Goal: Task Accomplishment & Management: Complete application form

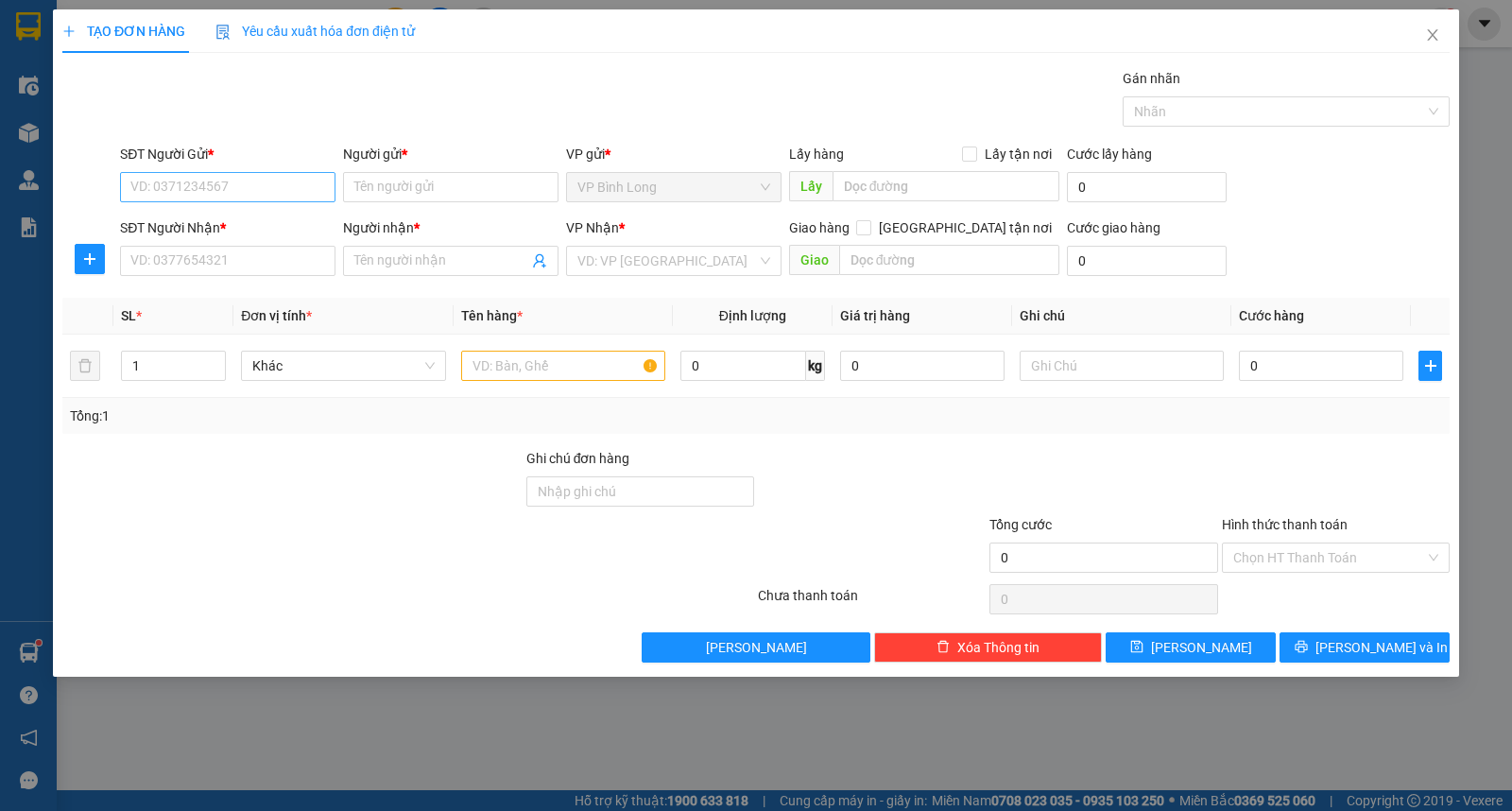
click at [268, 177] on input "SĐT Người Gửi *" at bounding box center [228, 187] width 216 height 31
type input "0971736338"
click at [239, 228] on div "0971736338 - tính" at bounding box center [228, 225] width 193 height 21
type input "tính"
type input "0339670025"
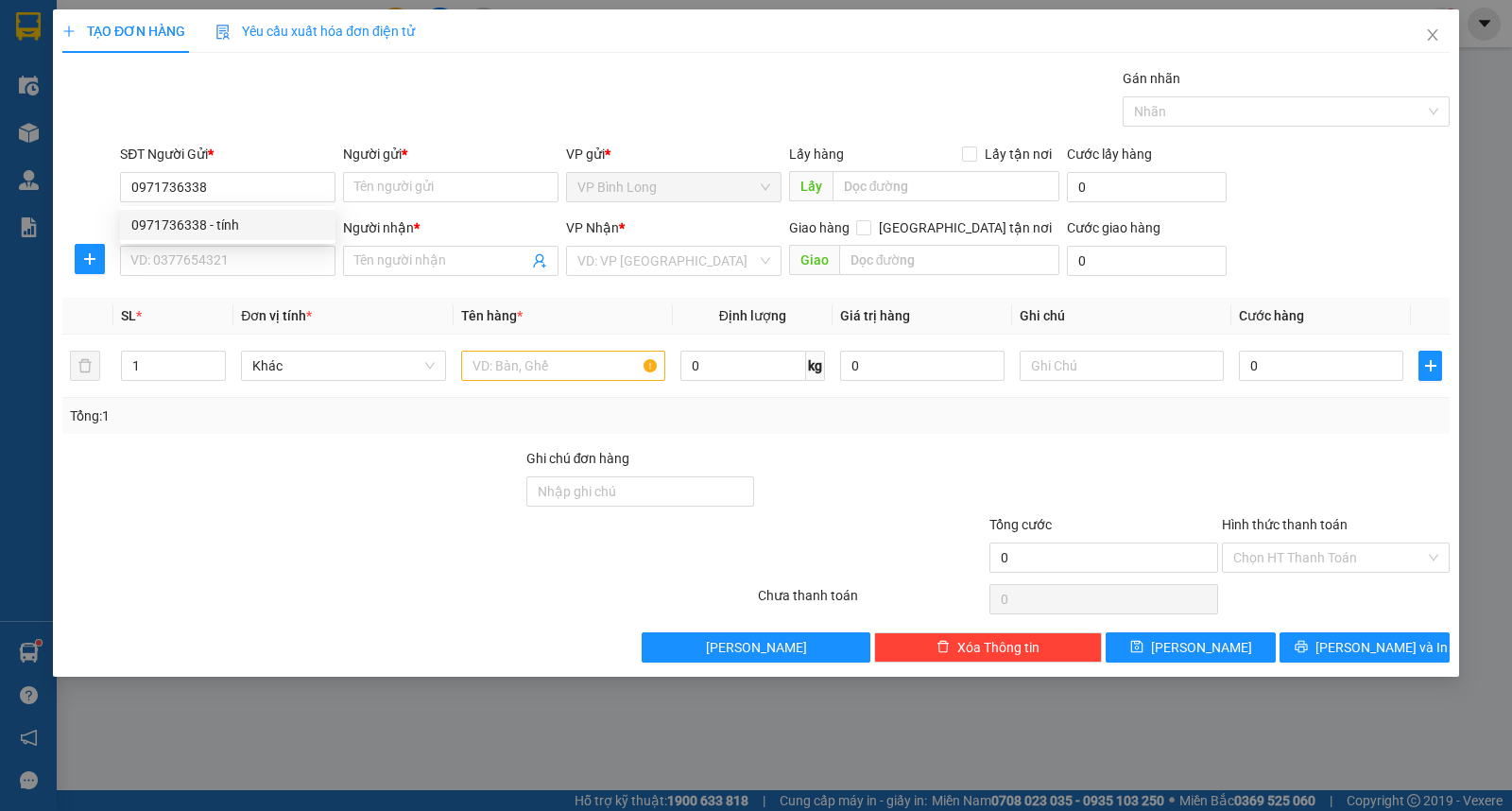
type input "DUY"
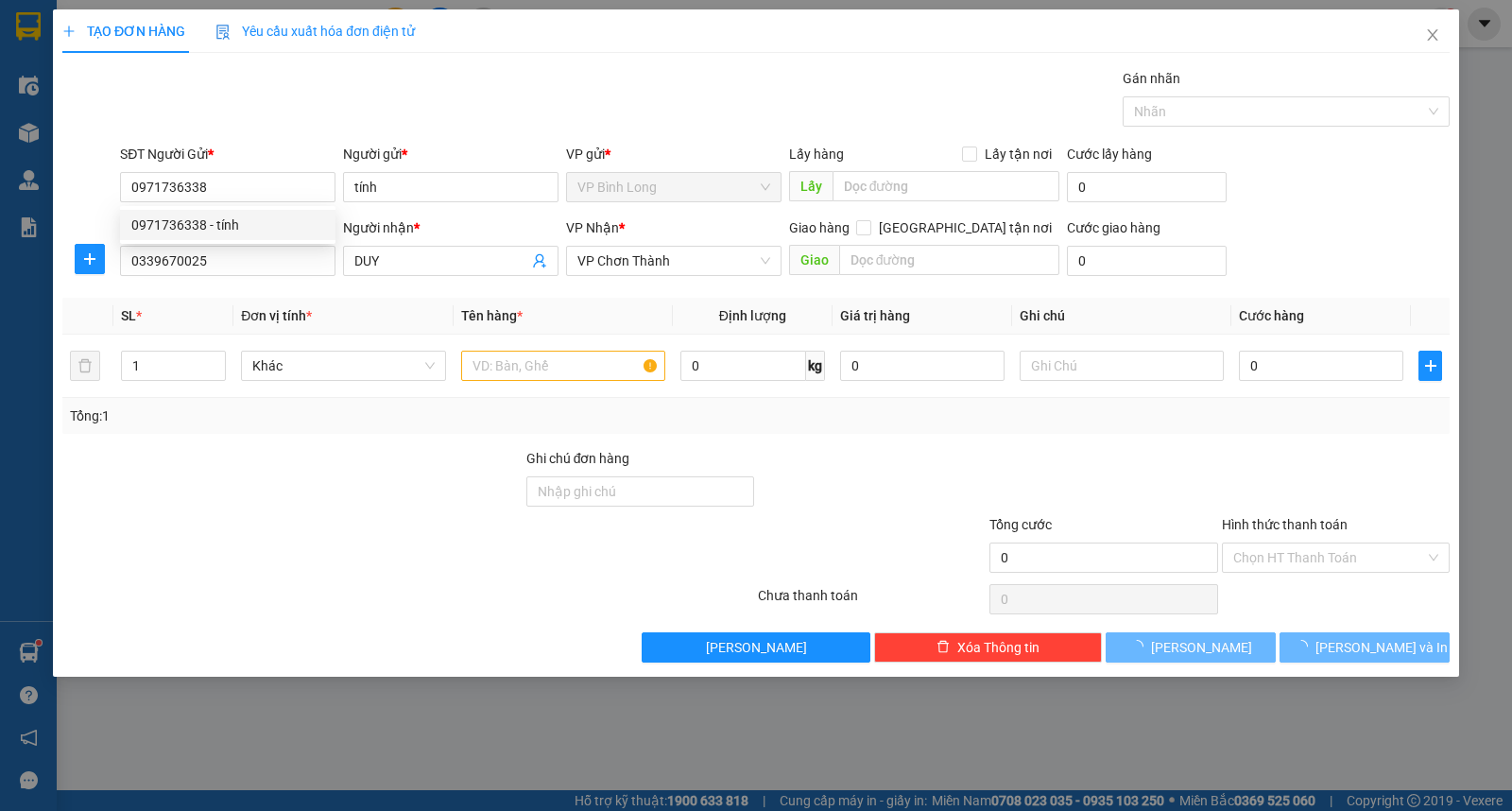
type input "40.000"
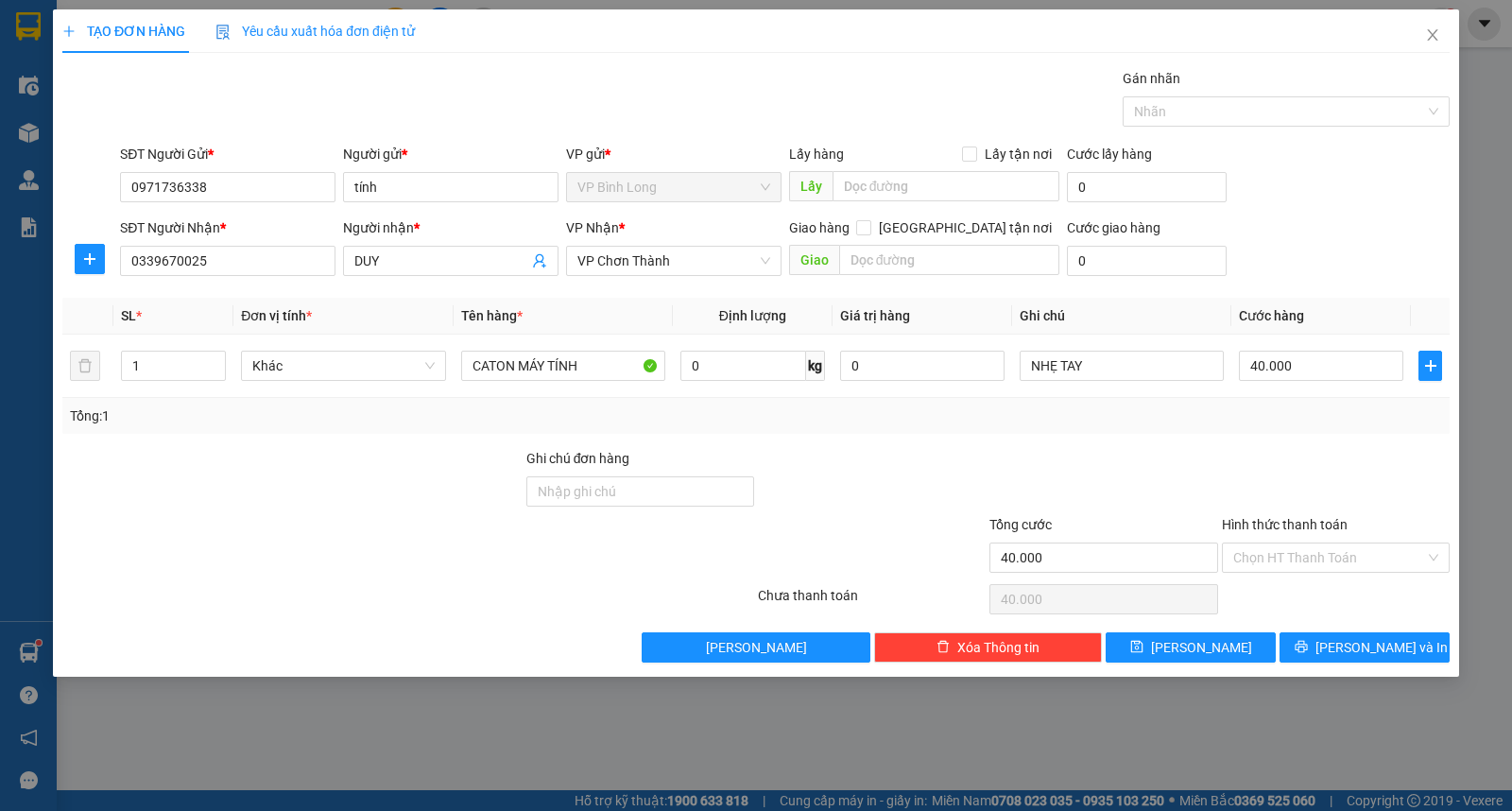
type input "0971736338"
click at [231, 243] on div "SĐT Người Nhận *" at bounding box center [228, 232] width 216 height 29
click at [231, 245] on input "0339670025" at bounding box center [228, 260] width 216 height 31
type input "079655302"
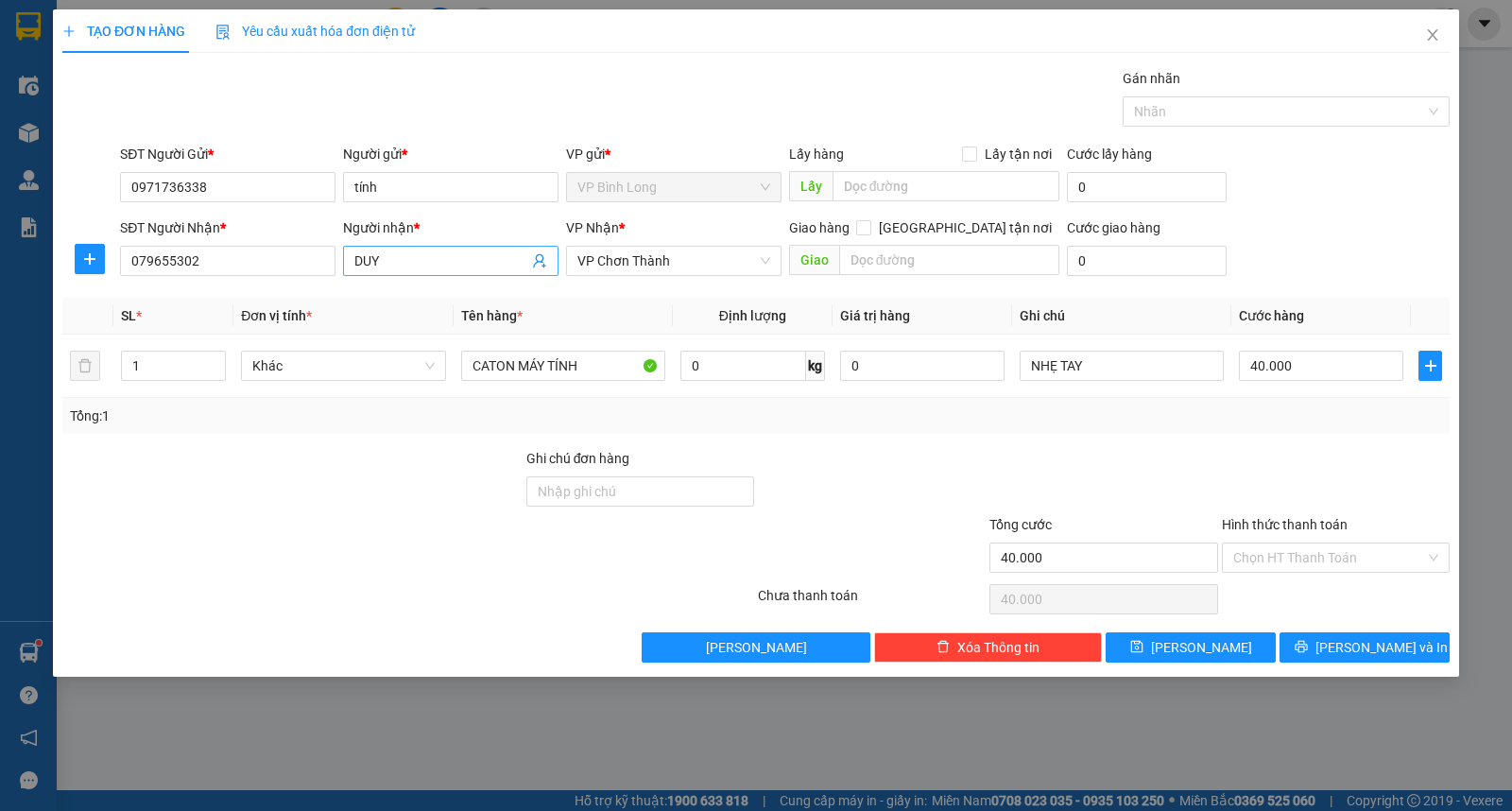
click at [394, 269] on input "DUY" at bounding box center [441, 260] width 174 height 21
type input "[PERSON_NAME]"
click at [1382, 549] on input "Hình thức thanh toán" at bounding box center [1329, 557] width 192 height 29
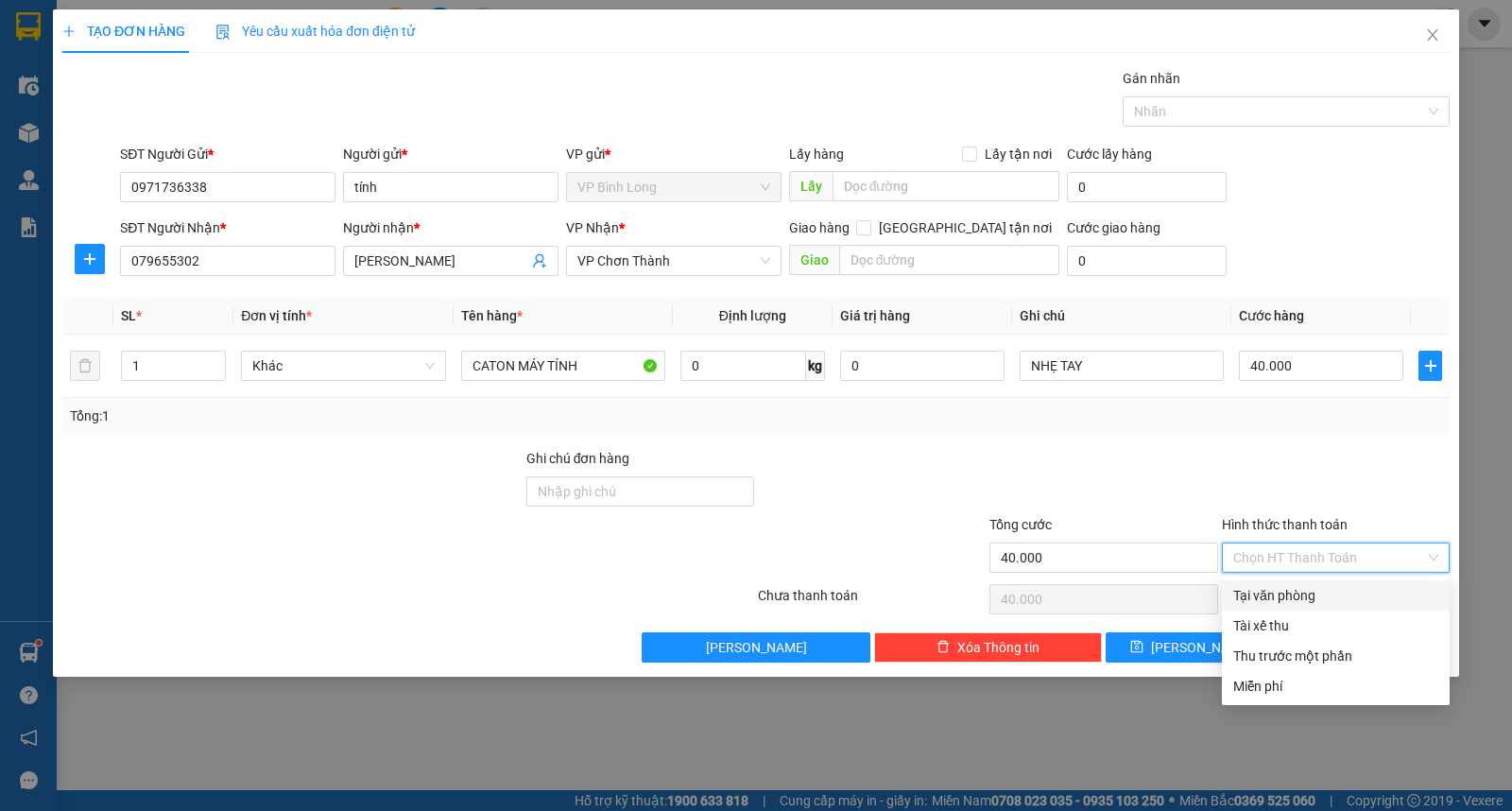
drag, startPoint x: 1255, startPoint y: 596, endPoint x: 1287, endPoint y: 597, distance: 32.0
click at [1257, 596] on div "Tại văn phòng" at bounding box center [1335, 595] width 205 height 21
type input "0"
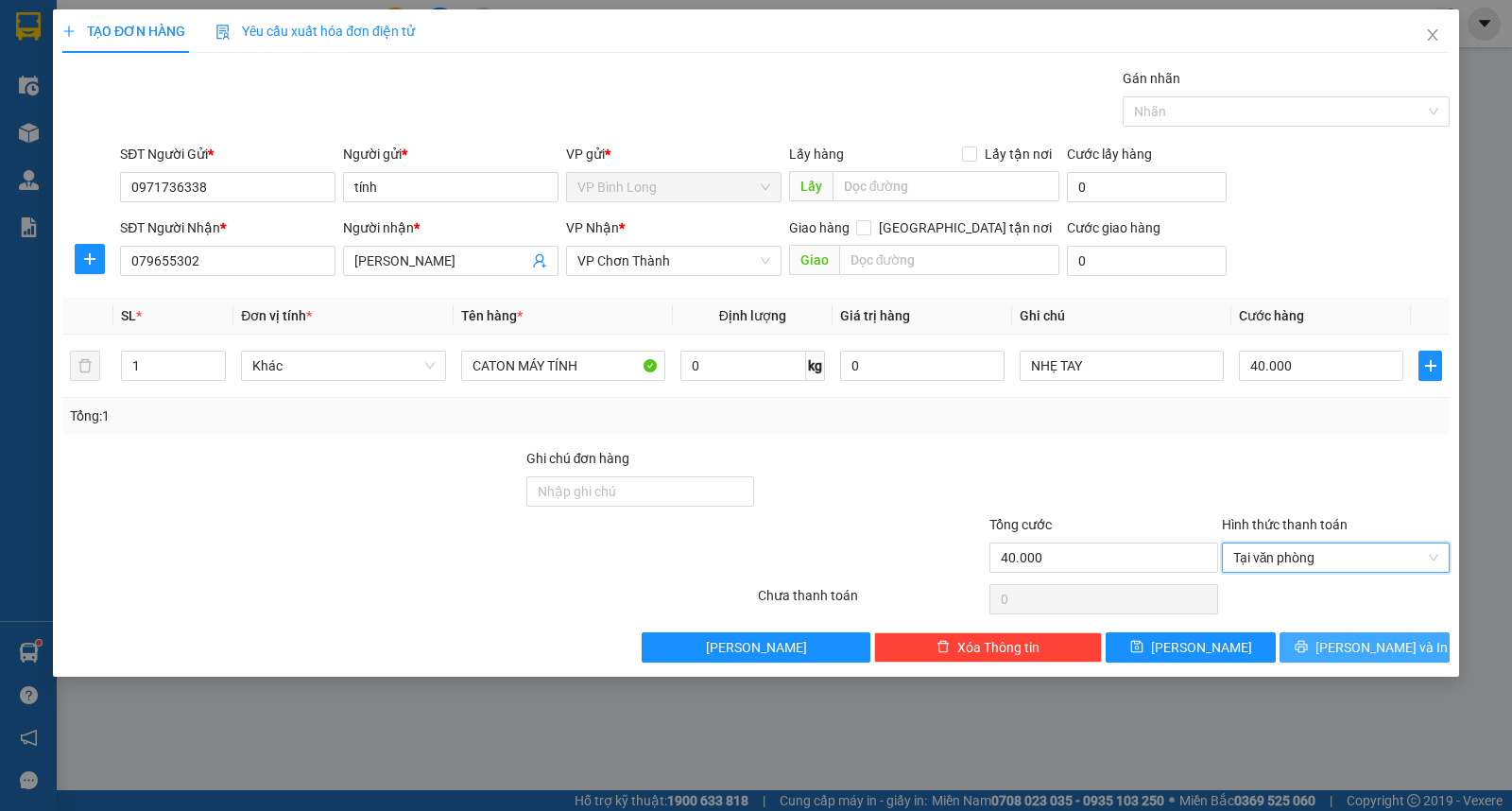
click at [1354, 637] on span "[PERSON_NAME] và In" at bounding box center [1381, 647] width 133 height 21
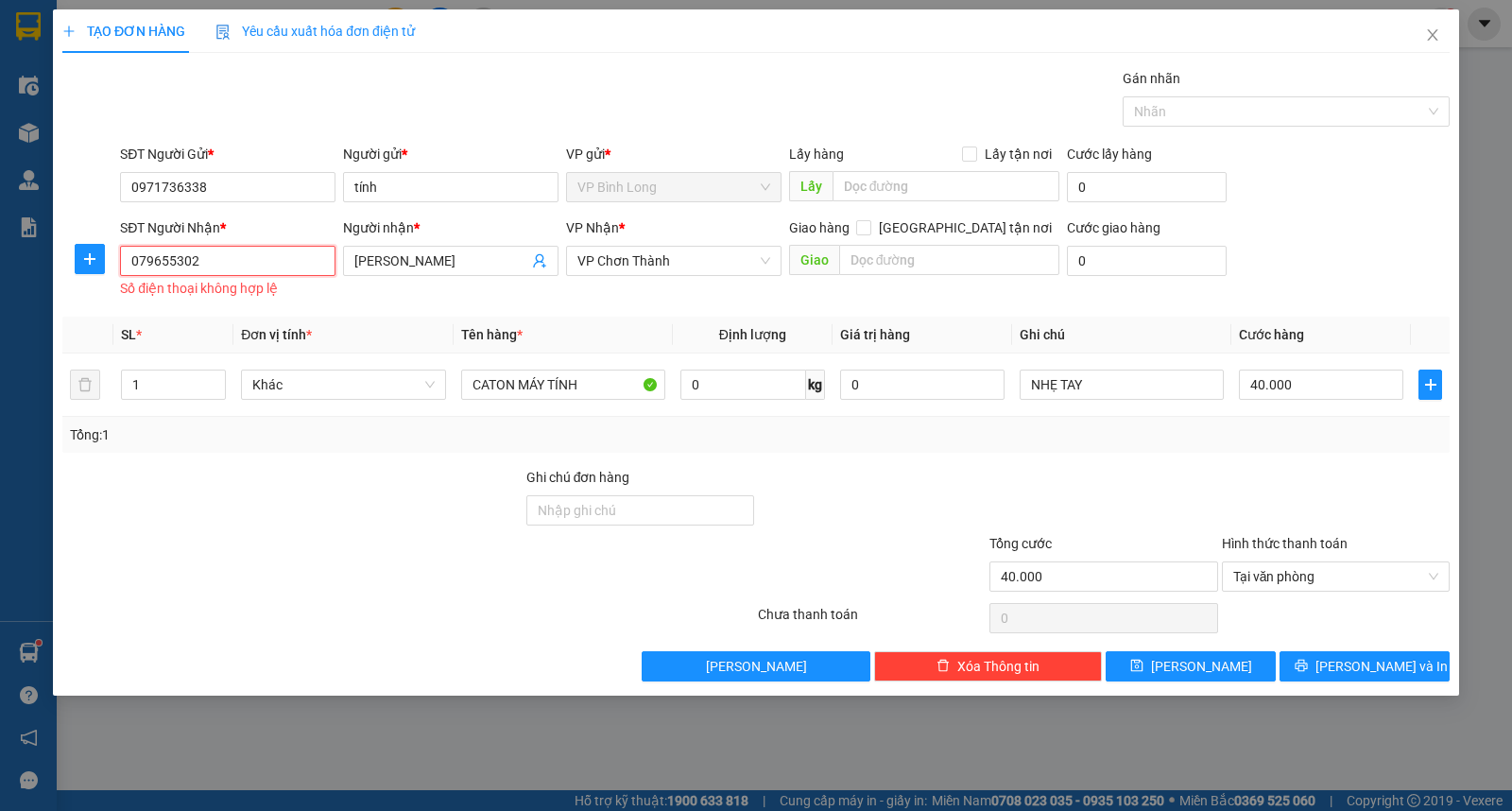
click at [240, 260] on input "079655302" at bounding box center [228, 260] width 216 height 31
click at [154, 260] on input "079655302" at bounding box center [228, 260] width 216 height 31
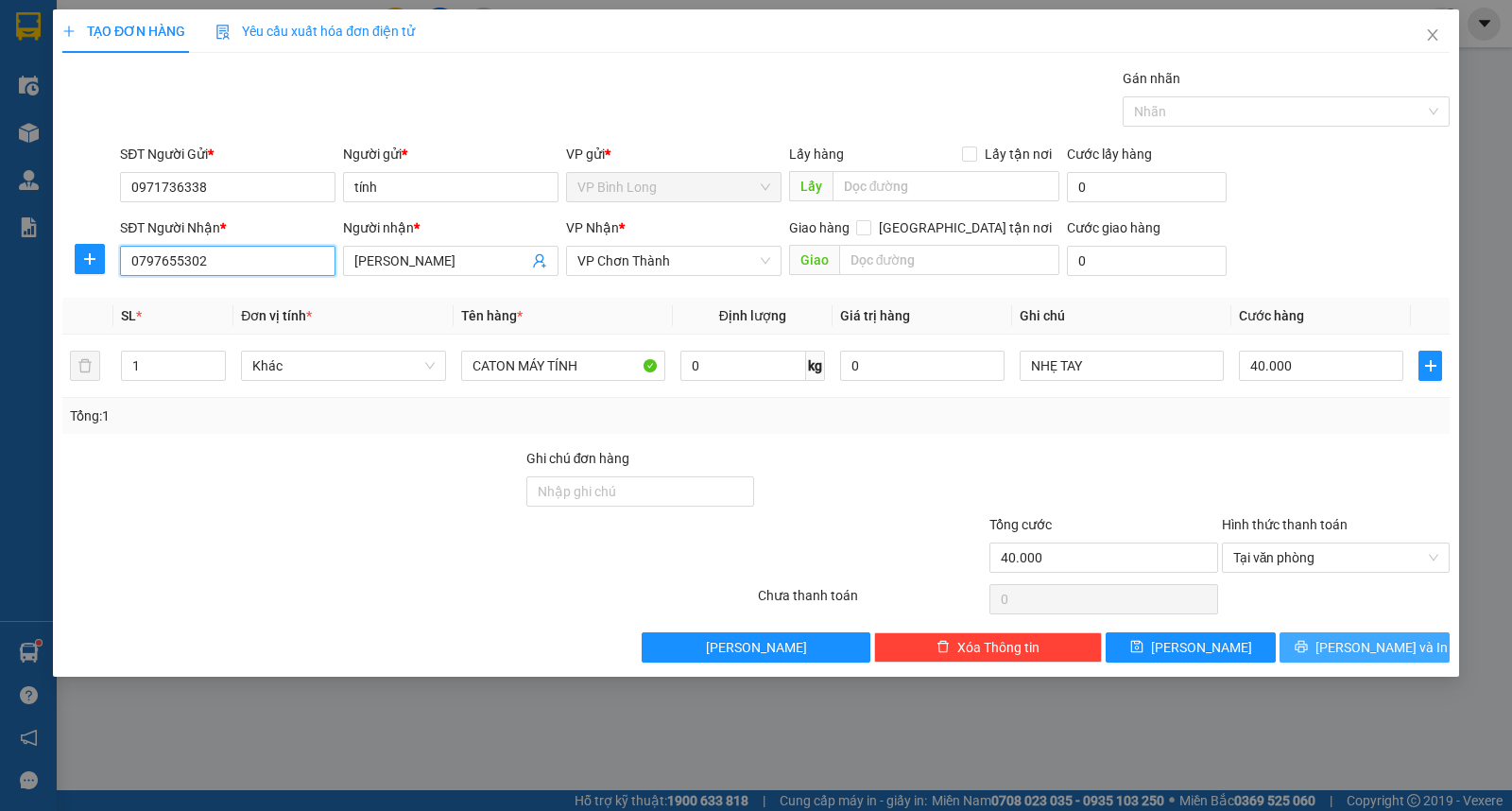
type input "0797655302"
click at [1368, 645] on span "[PERSON_NAME] và In" at bounding box center [1381, 647] width 133 height 21
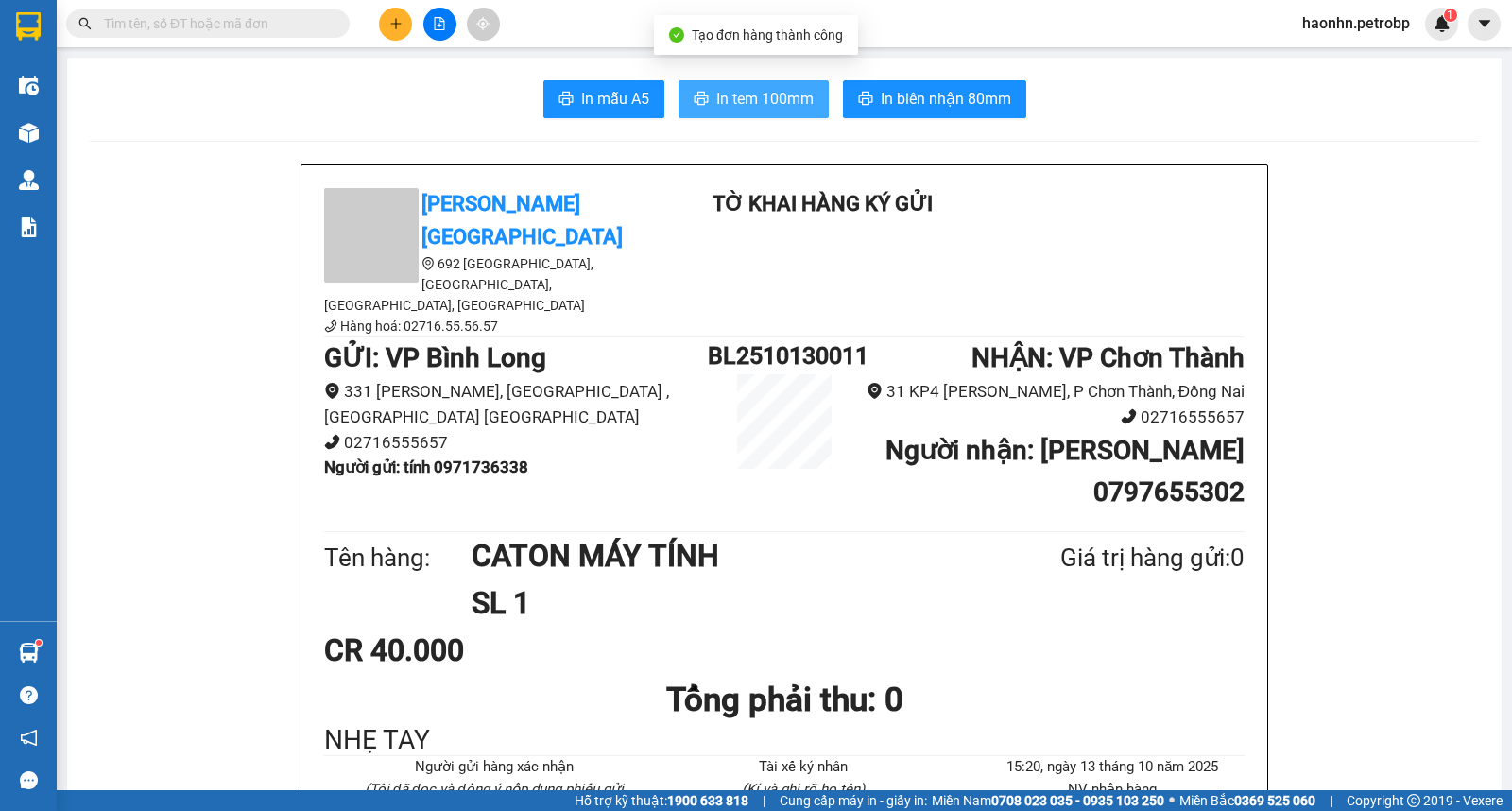
click at [775, 99] on span "In tem 100mm" at bounding box center [766, 98] width 97 height 24
click at [949, 99] on span "In biên nhận 80mm" at bounding box center [946, 98] width 131 height 24
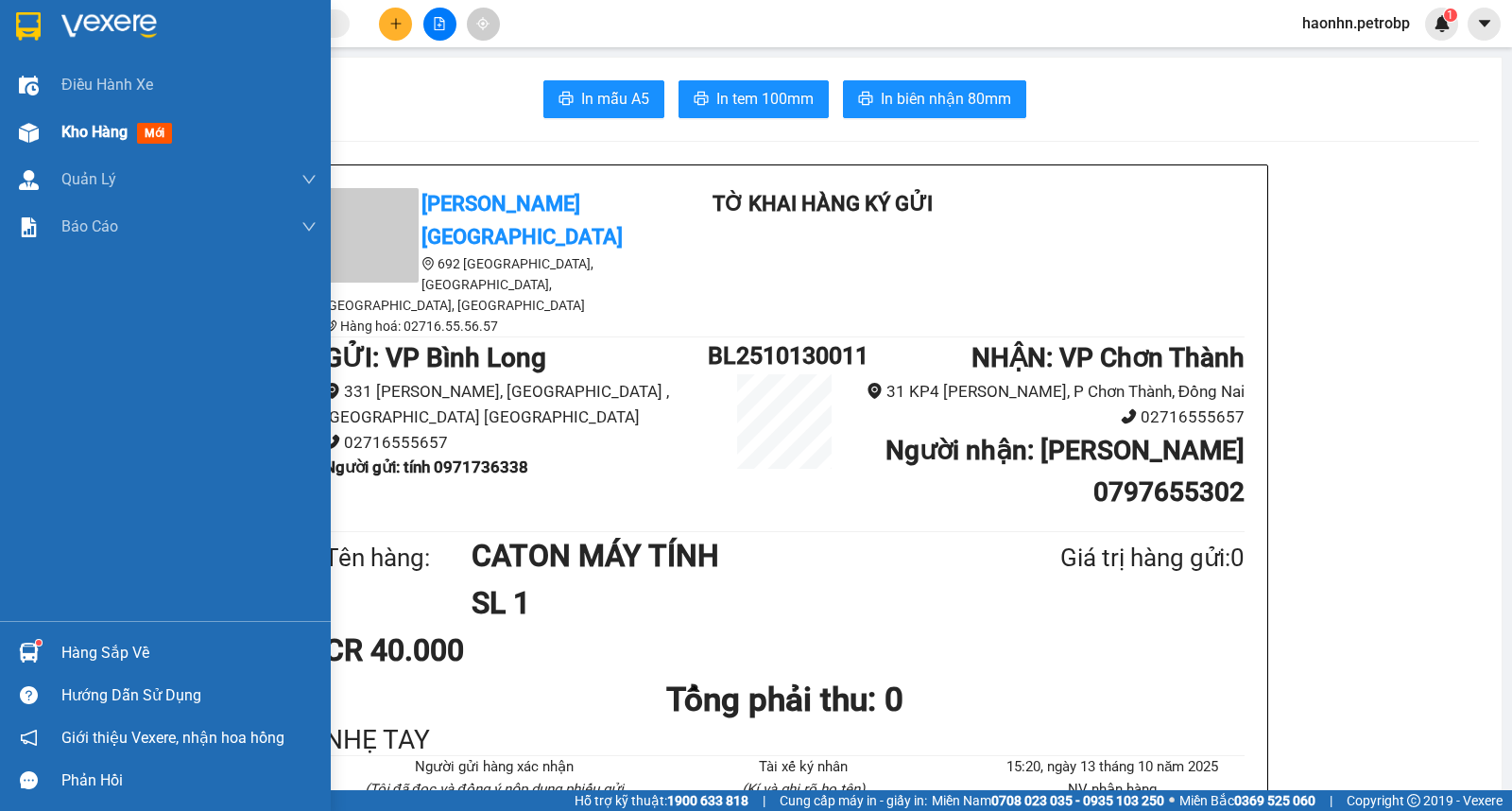
click at [50, 142] on div "Kho hàng mới" at bounding box center [165, 133] width 331 height 48
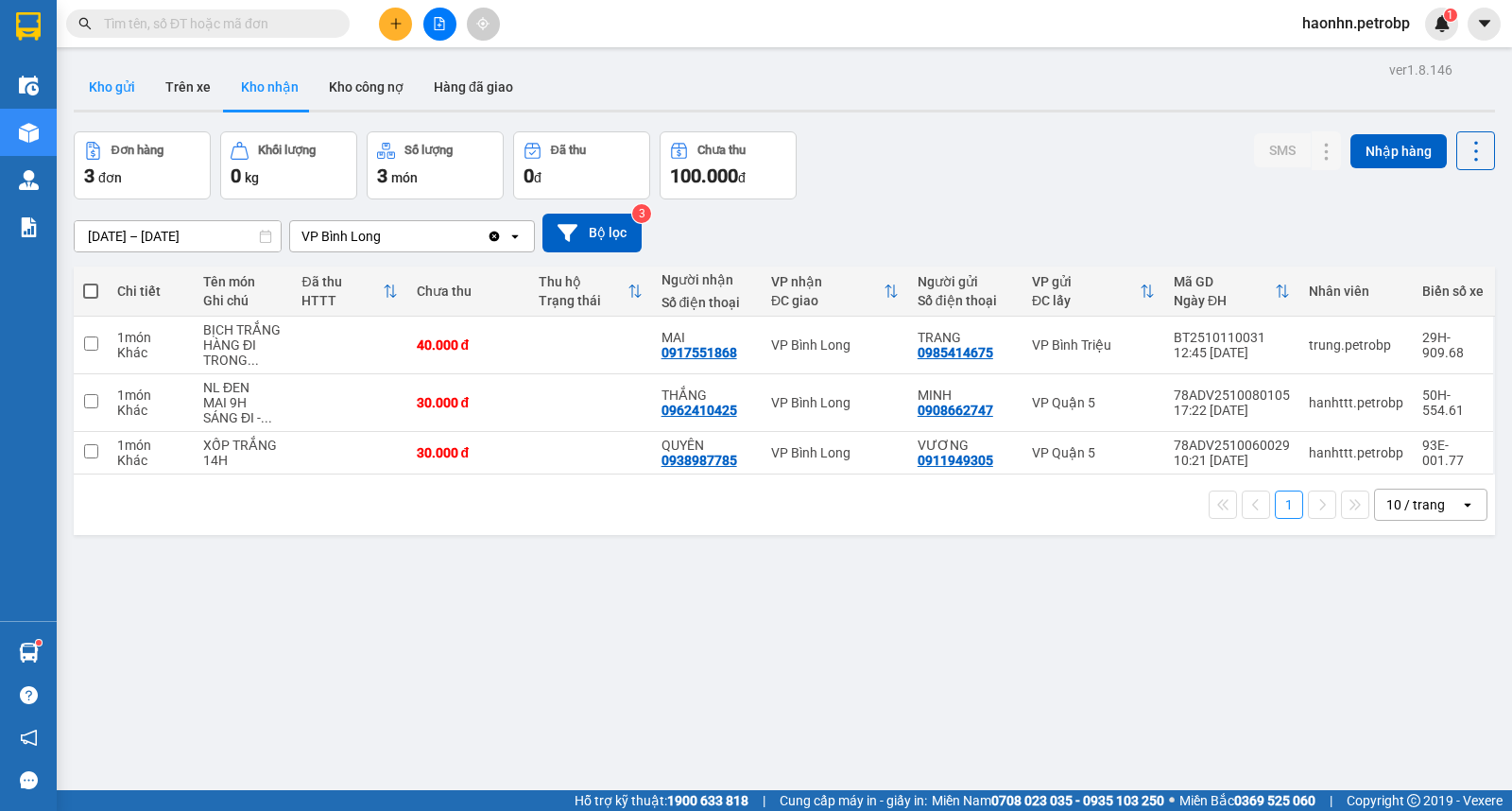
click at [133, 85] on button "Kho gửi" at bounding box center [112, 87] width 76 height 46
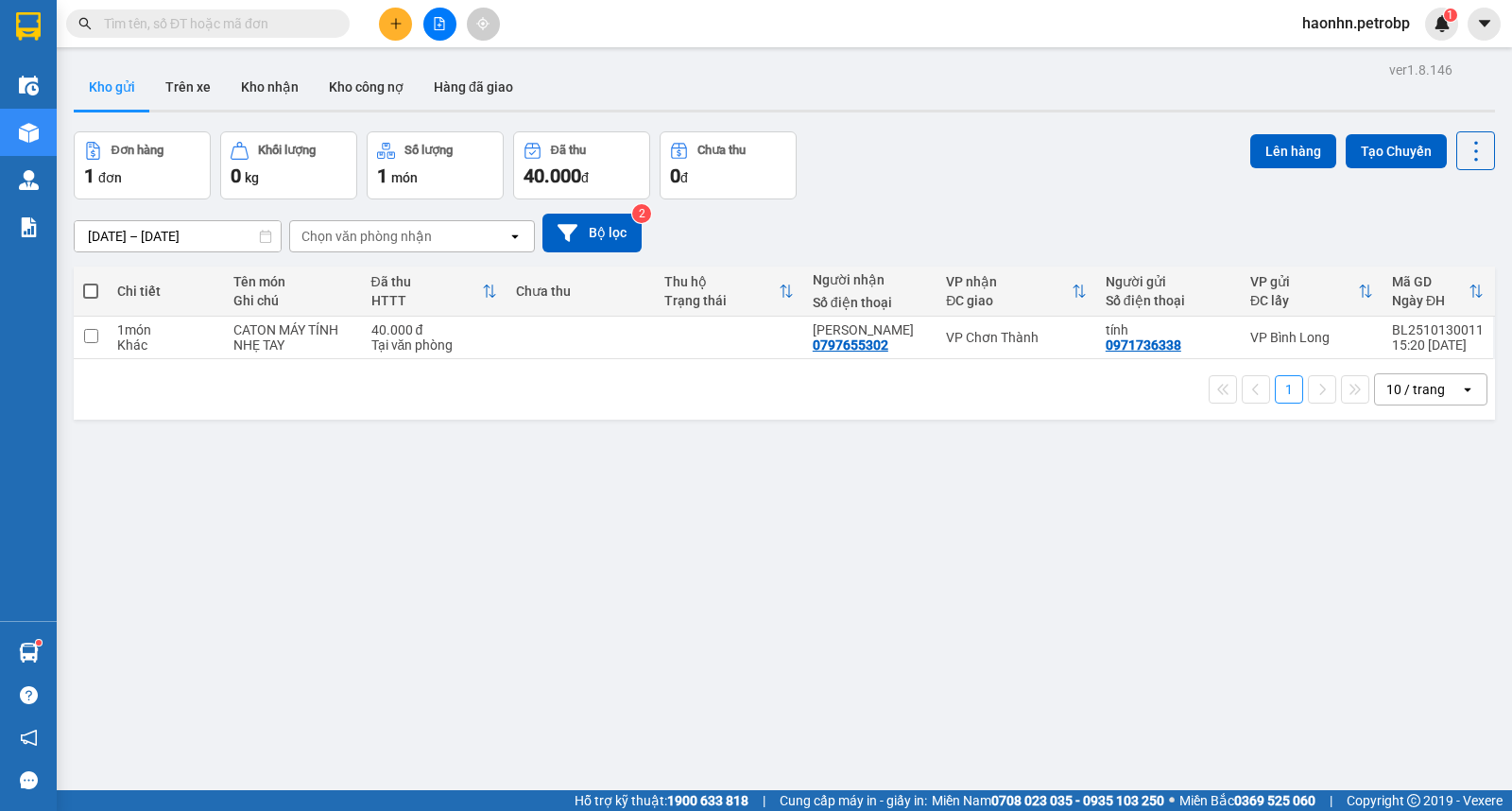
click at [731, 318] on td at bounding box center [728, 338] width 148 height 43
checkbox input "true"
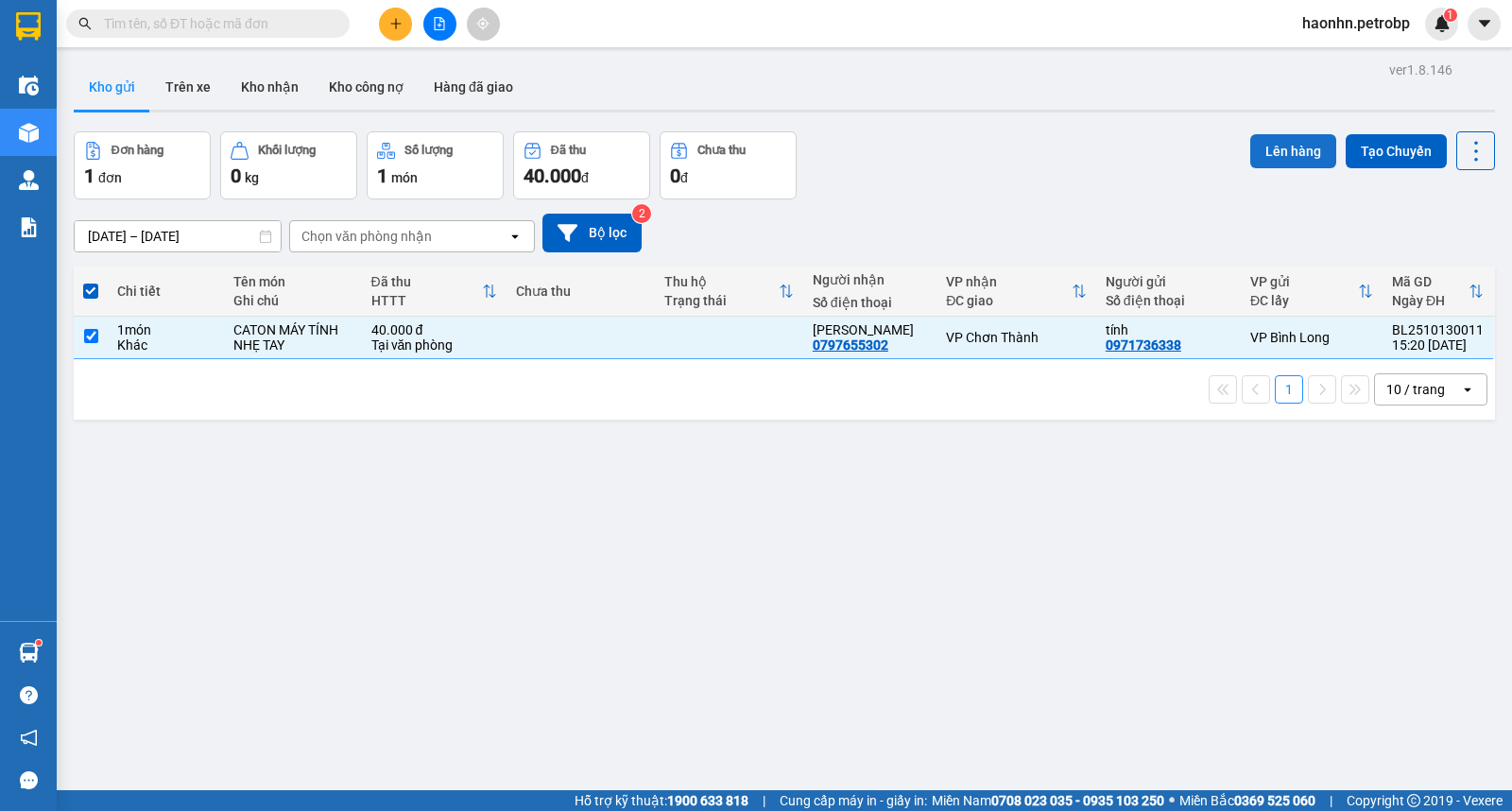
click at [1250, 163] on button "Lên hàng" at bounding box center [1293, 152] width 86 height 34
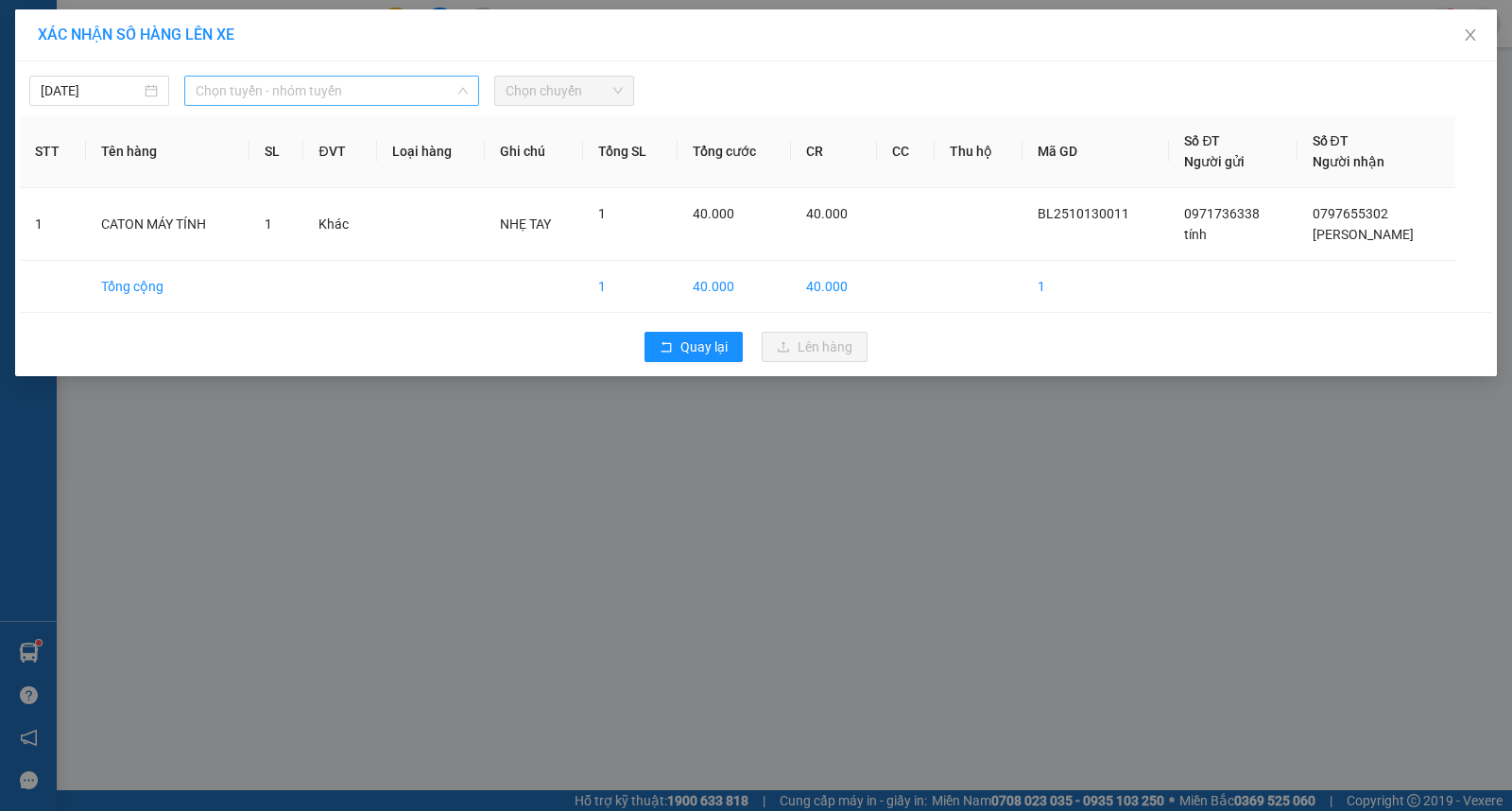
click at [315, 94] on span "Chọn tuyến - nhóm tuyến" at bounding box center [331, 91] width 272 height 29
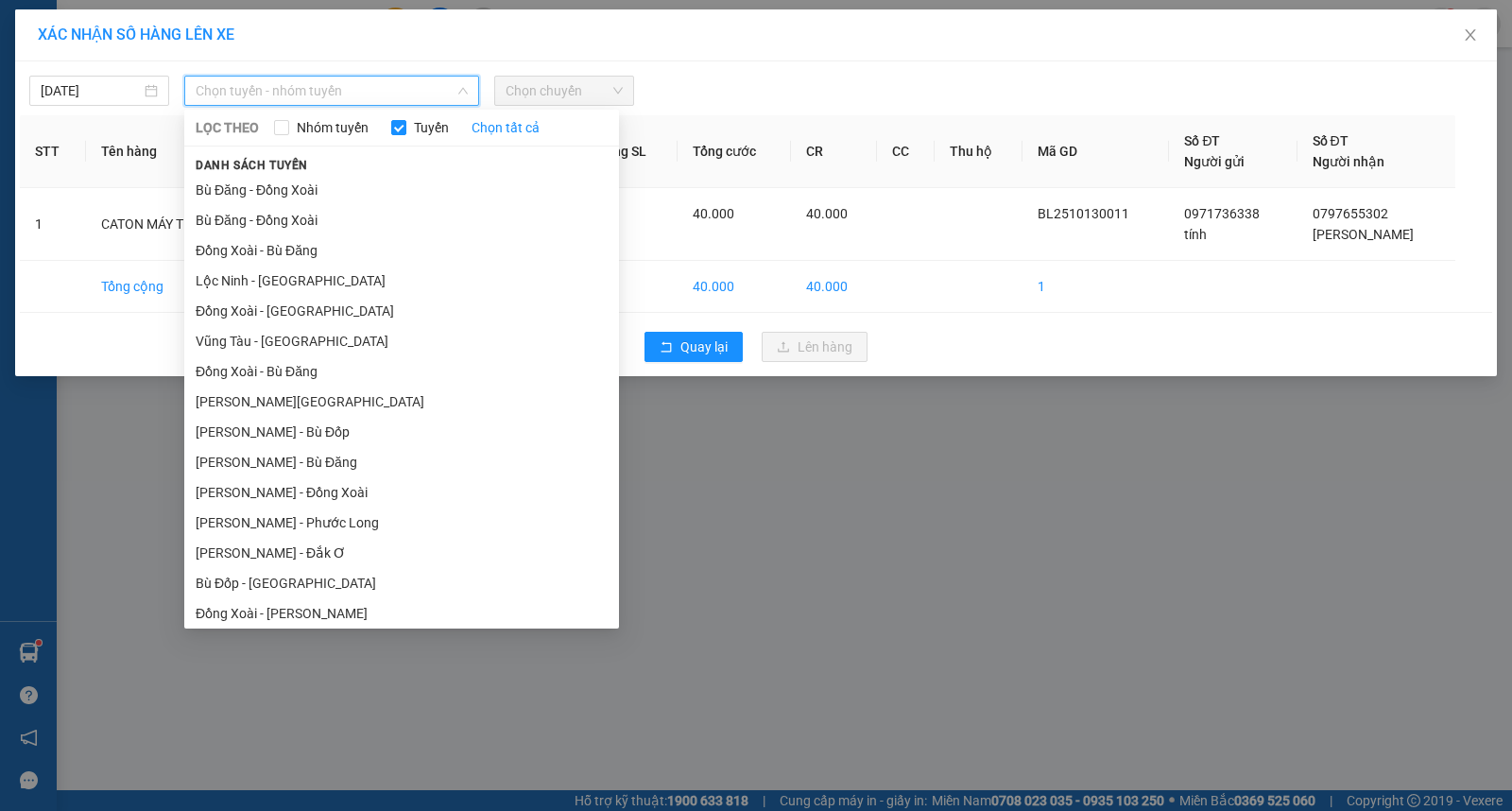
scroll to position [156, 0]
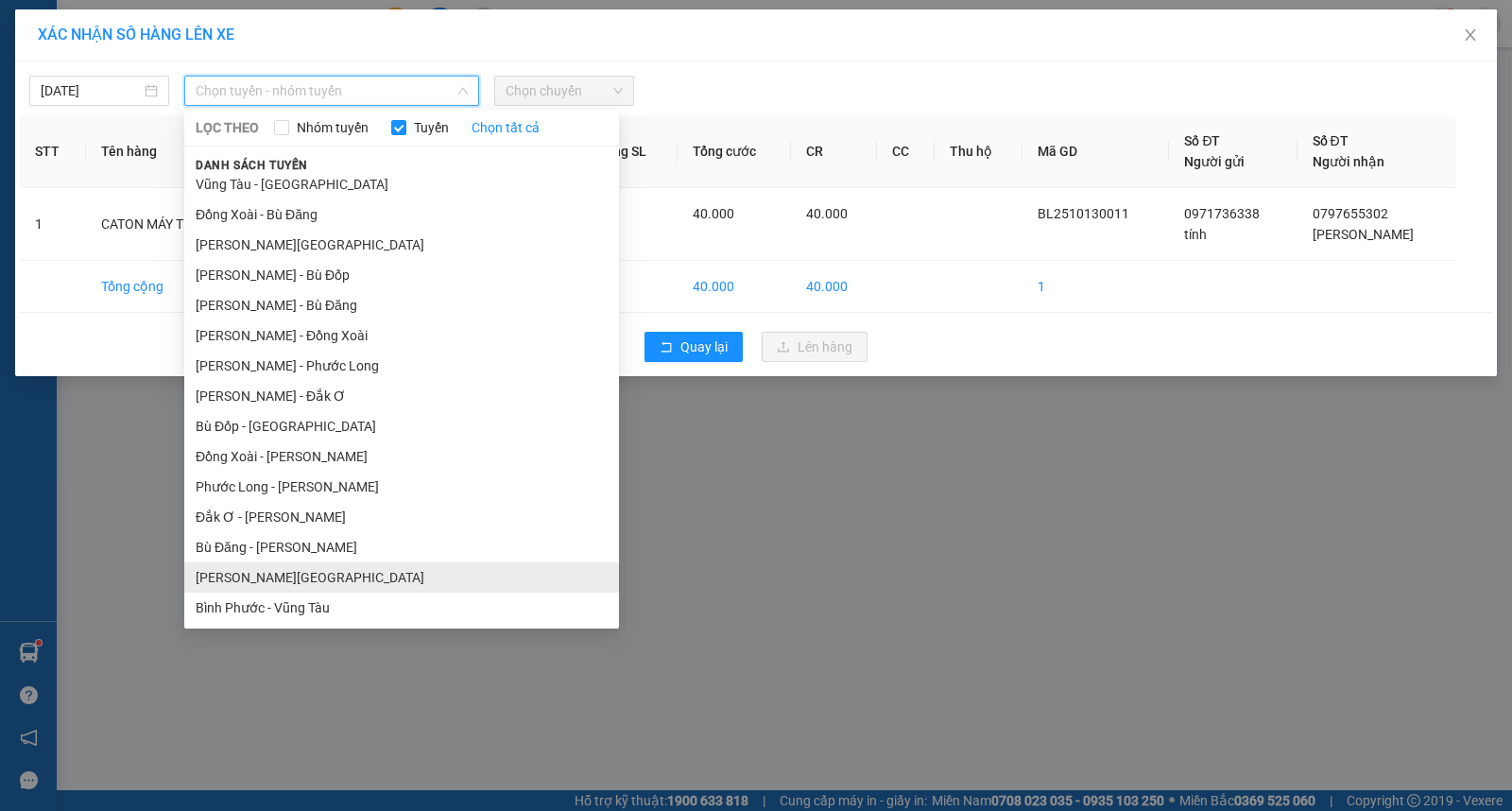
click at [267, 563] on li "[PERSON_NAME][GEOGRAPHIC_DATA]" at bounding box center [401, 577] width 434 height 31
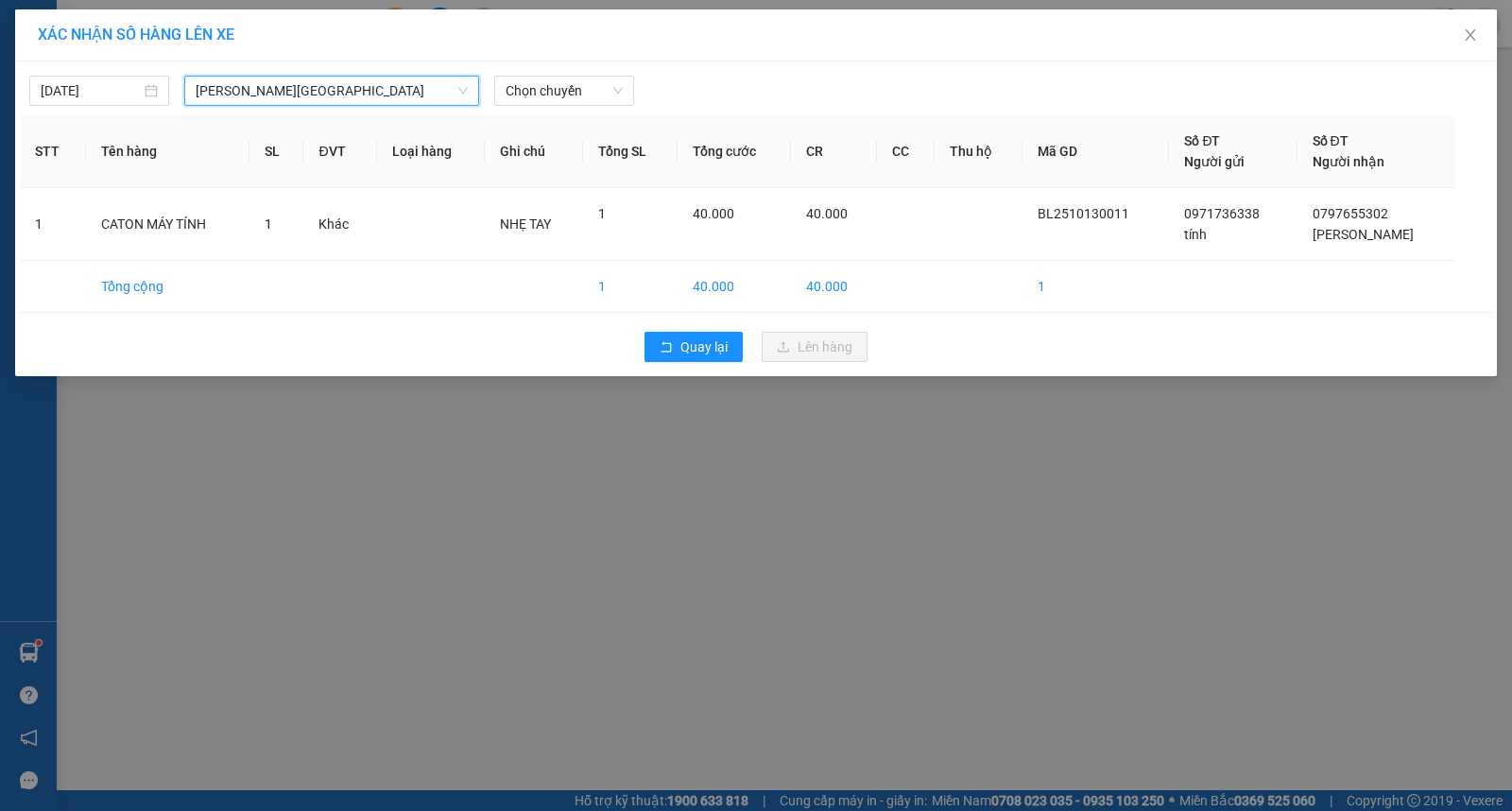
click at [536, 123] on th "Ghi chú" at bounding box center [534, 152] width 98 height 73
click at [542, 106] on div "Chọn chuyến" at bounding box center [564, 91] width 155 height 31
click at [550, 85] on span "Chọn chuyến" at bounding box center [564, 91] width 117 height 29
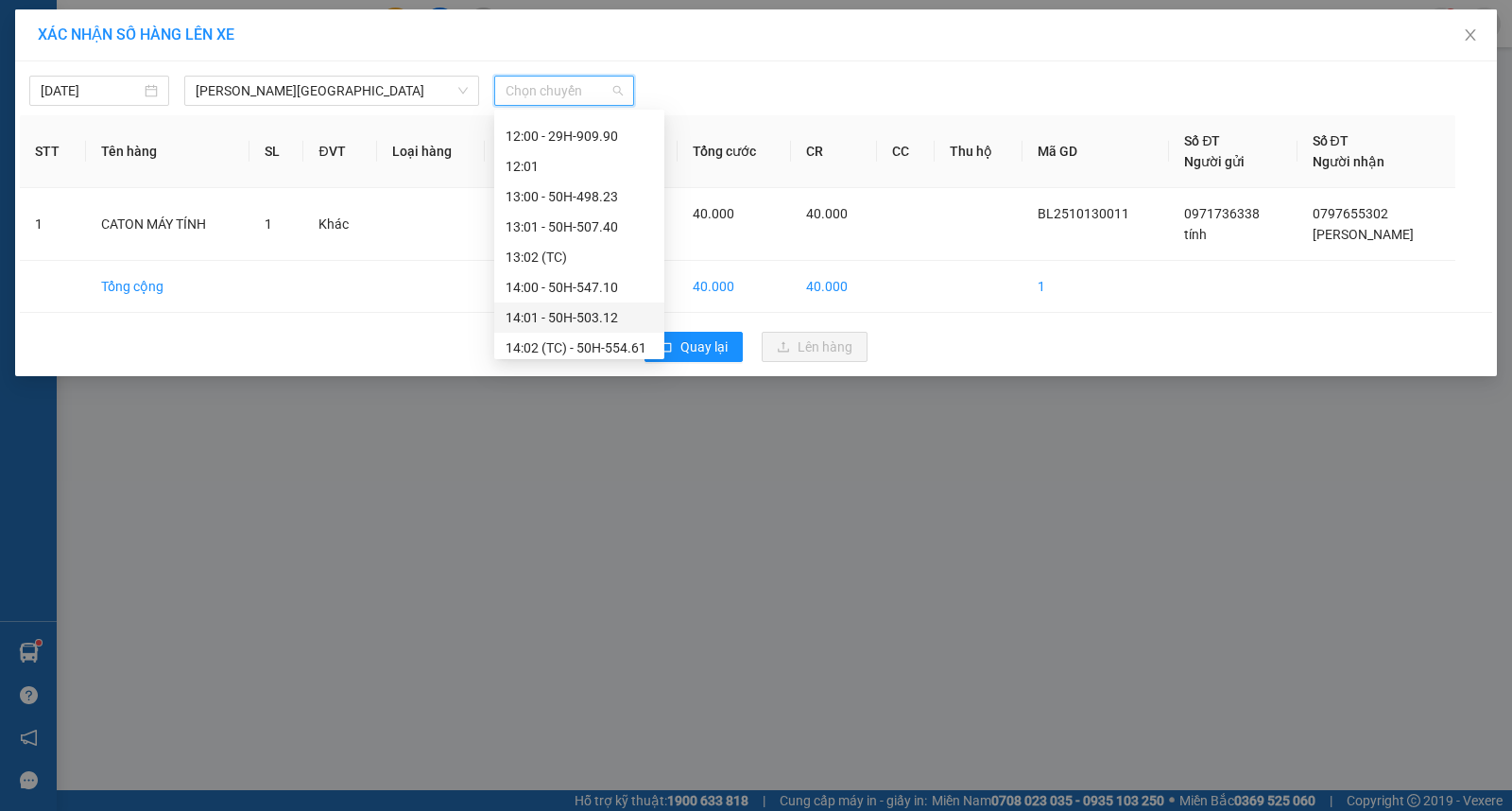
scroll to position [1050, 0]
click at [598, 166] on div "15:00 - 29H-907.18" at bounding box center [579, 167] width 147 height 21
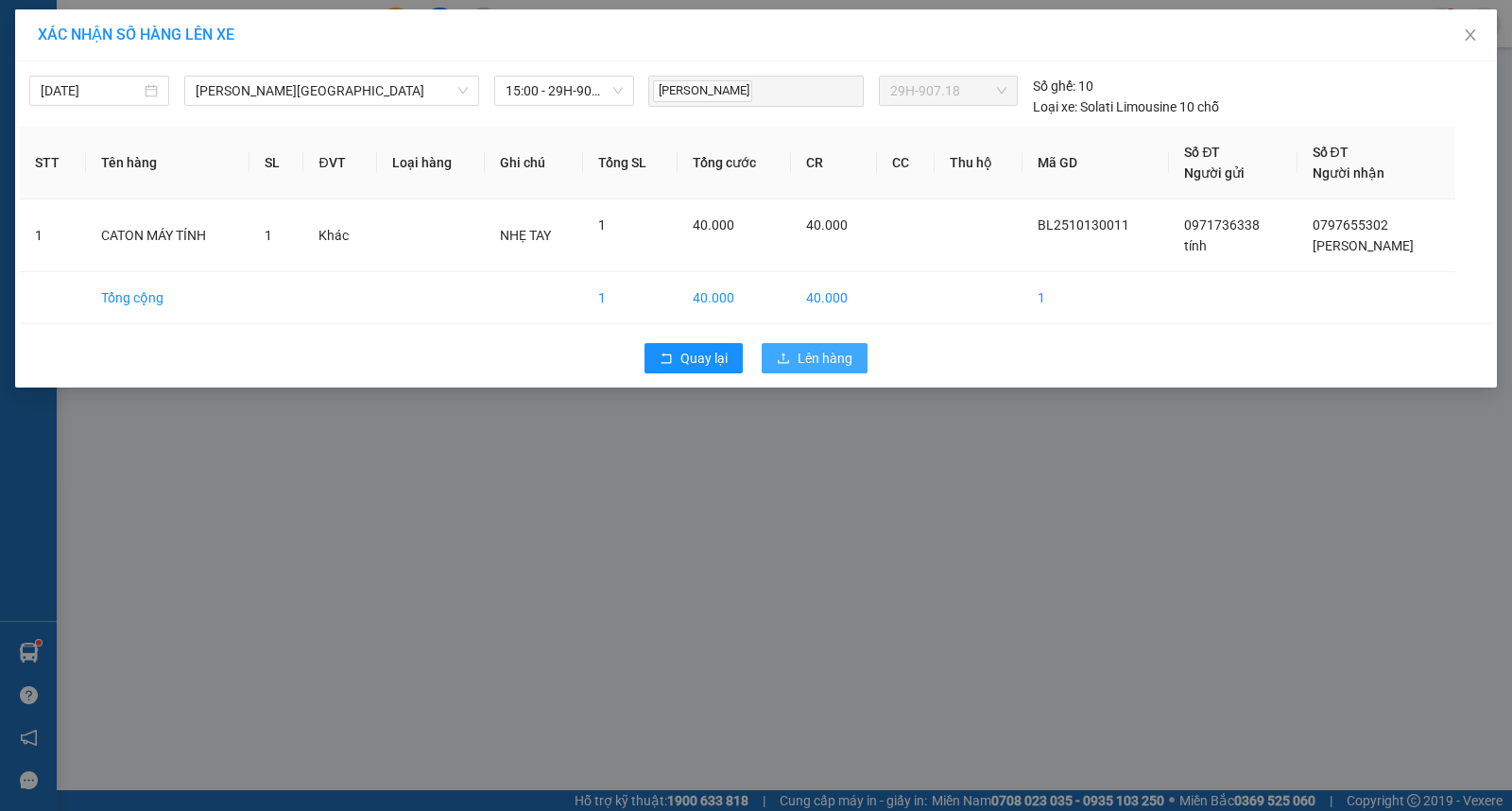
click at [818, 351] on span "Lên hàng" at bounding box center [825, 358] width 54 height 21
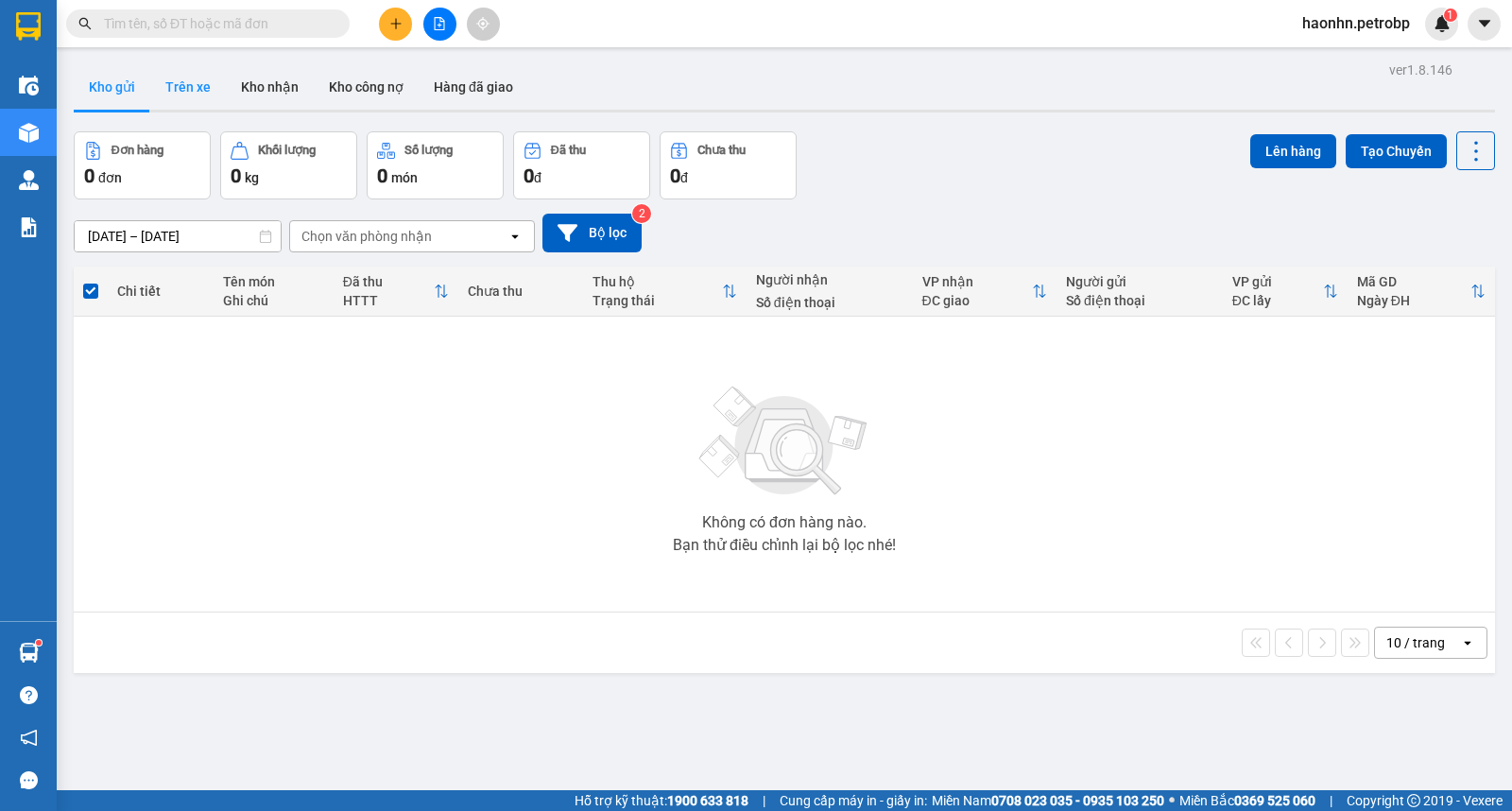
click at [206, 79] on button "Trên xe" at bounding box center [187, 87] width 75 height 46
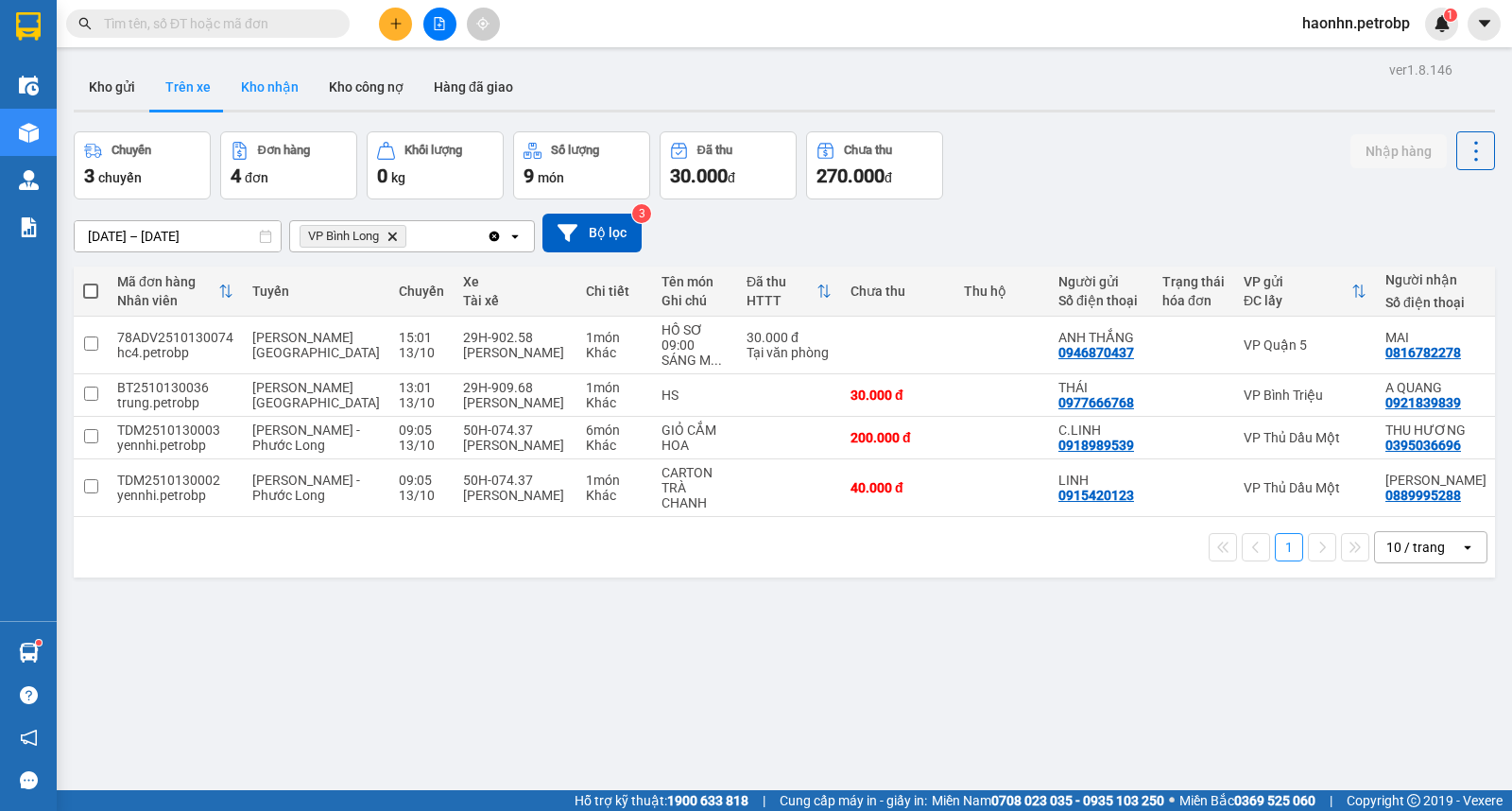
click at [279, 87] on button "Kho nhận" at bounding box center [270, 87] width 88 height 46
type input "[DATE] – [DATE]"
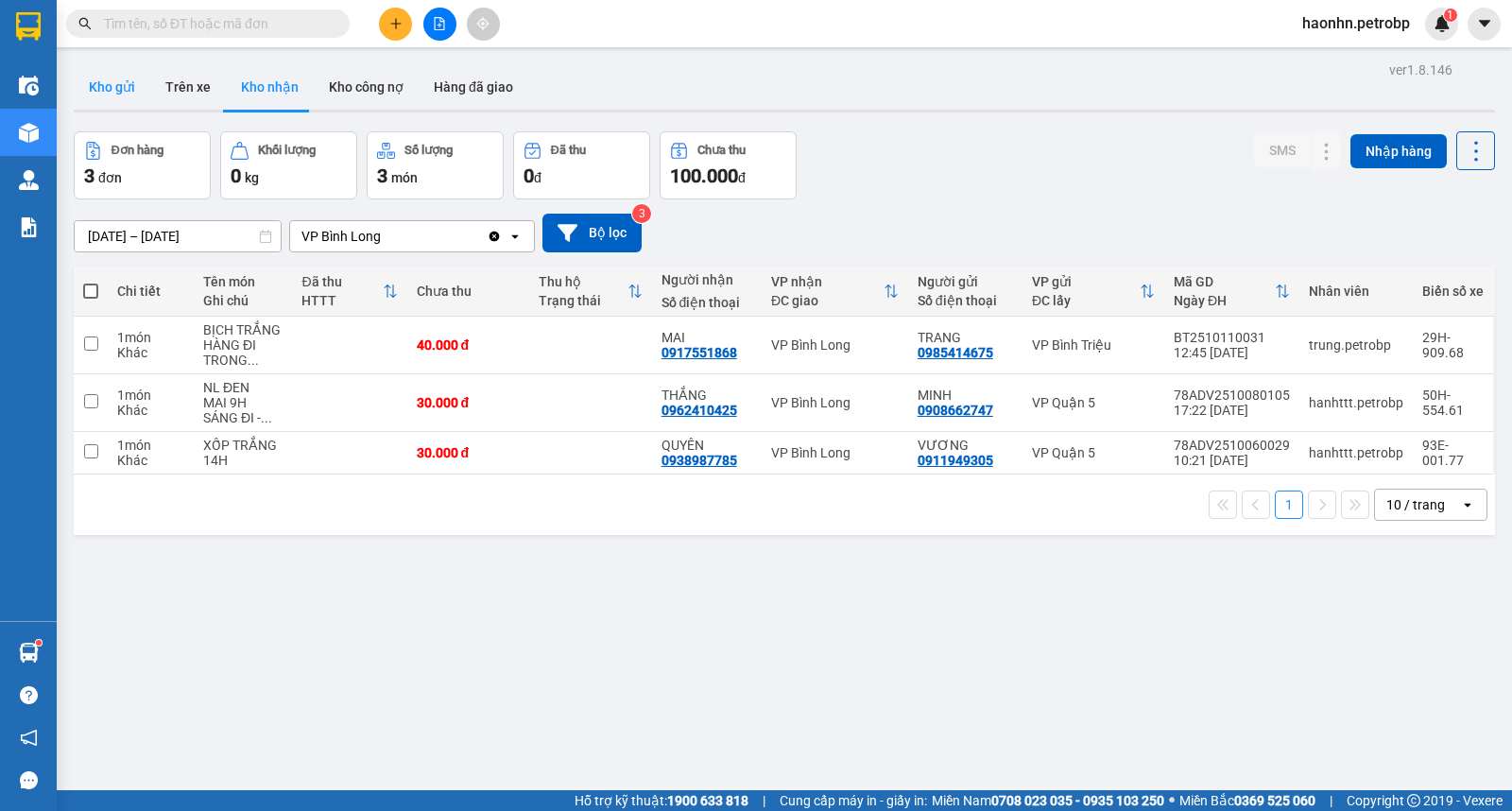
click at [112, 97] on button "Kho gửi" at bounding box center [112, 87] width 76 height 46
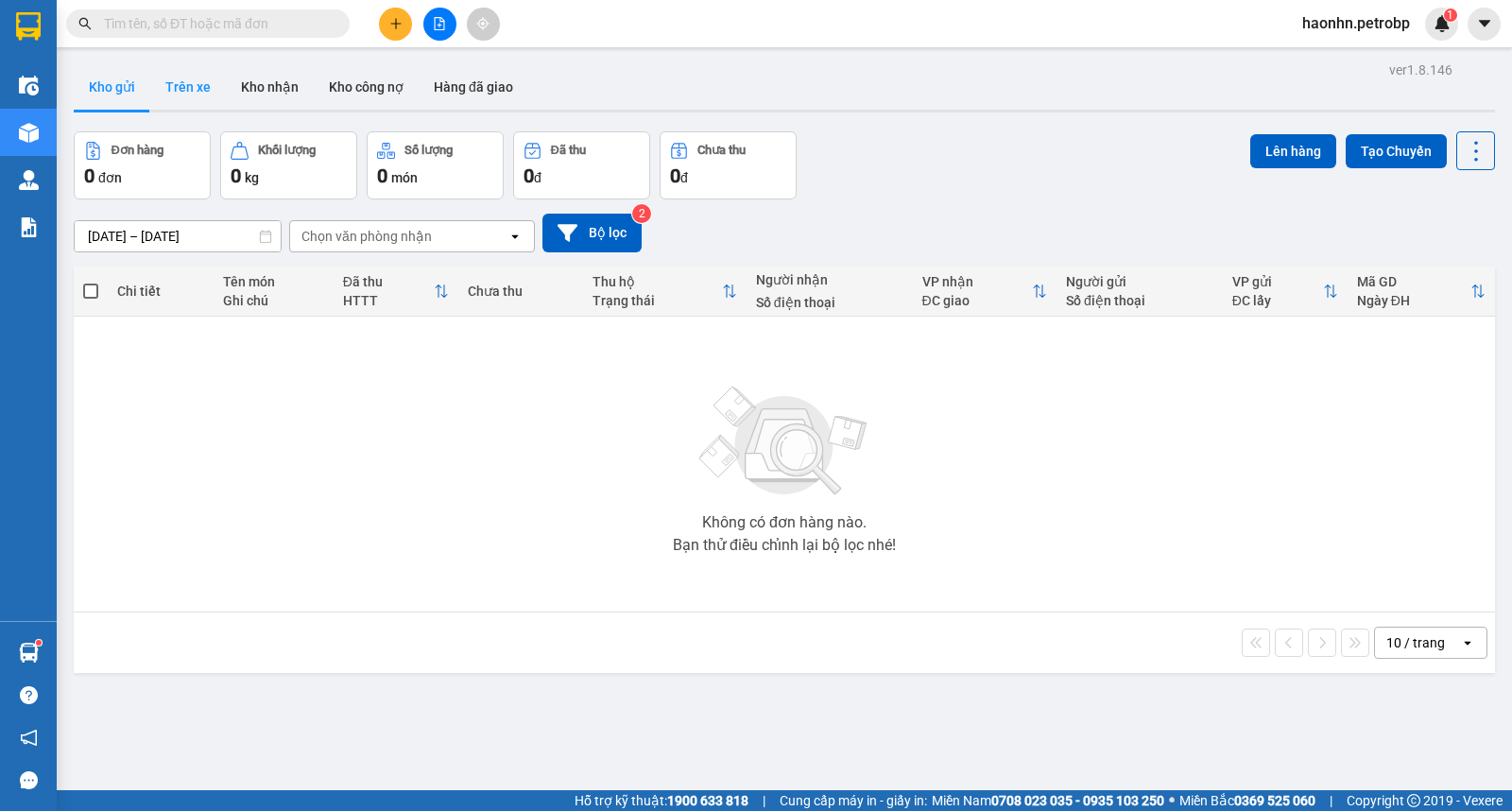
click at [204, 93] on button "Trên xe" at bounding box center [187, 87] width 75 height 46
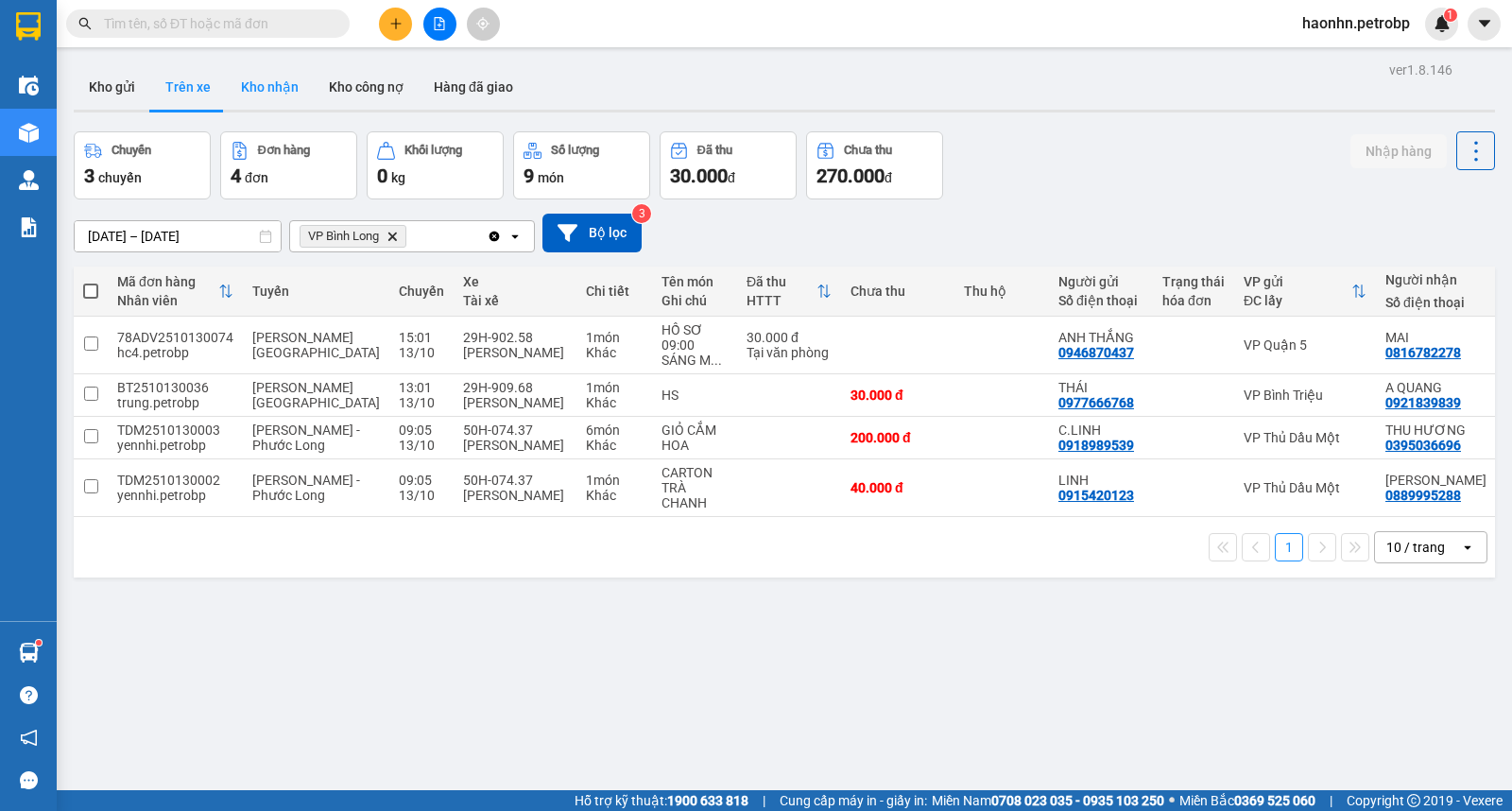
click at [249, 97] on button "Kho nhận" at bounding box center [270, 87] width 88 height 46
type input "[DATE] – [DATE]"
